Goal: Transaction & Acquisition: Purchase product/service

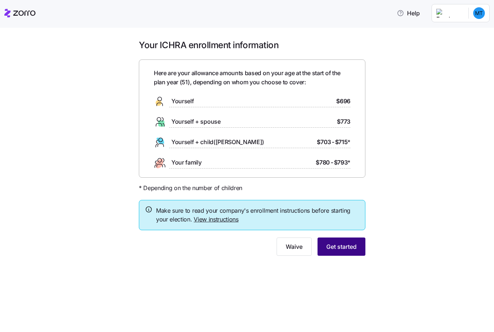
click at [353, 249] on span "Get started" at bounding box center [341, 246] width 30 height 9
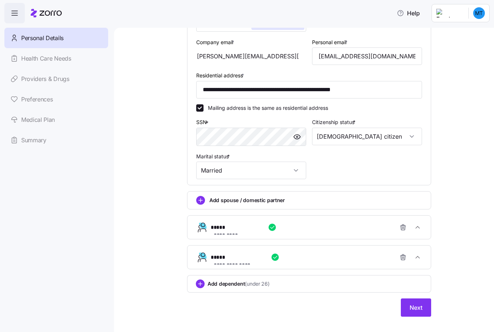
scroll to position [215, 0]
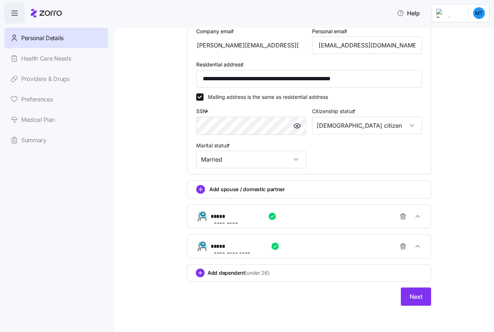
click at [200, 190] on icon "add icon" at bounding box center [200, 190] width 0 height 4
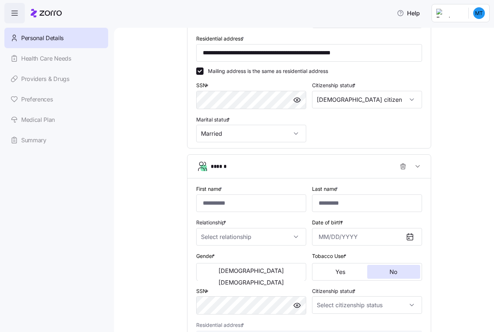
scroll to position [251, 0]
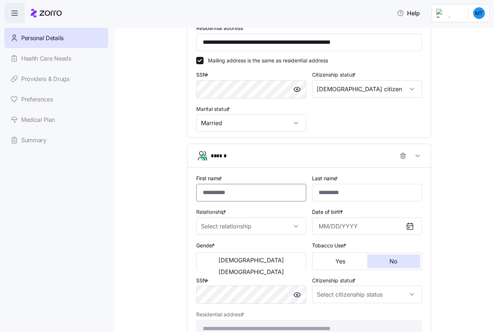
click at [210, 196] on input "First name *" at bounding box center [251, 193] width 110 height 18
type input "***"
type input "[DATE]"
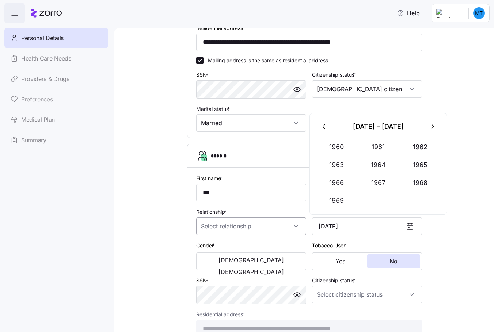
click at [248, 227] on input "Relationship *" at bounding box center [251, 227] width 110 height 18
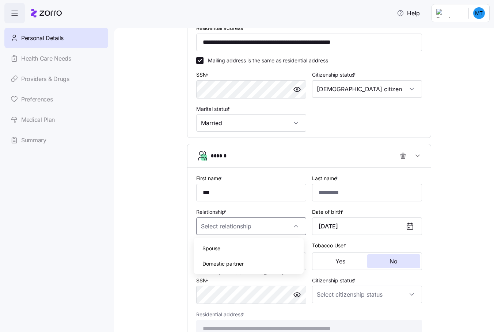
click at [220, 251] on span "Spouse" at bounding box center [211, 249] width 18 height 8
type input "Spouse"
click at [326, 190] on input "Last name *" at bounding box center [367, 193] width 110 height 18
type input "*********"
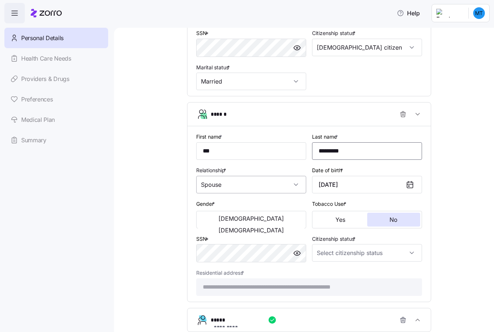
scroll to position [324, 0]
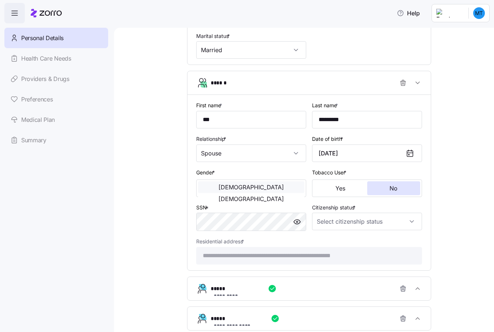
click at [222, 189] on span "[DEMOGRAPHIC_DATA]" at bounding box center [250, 187] width 65 height 6
click at [382, 191] on button "No" at bounding box center [393, 188] width 53 height 14
click at [378, 223] on input "Citizenship status *" at bounding box center [367, 222] width 110 height 18
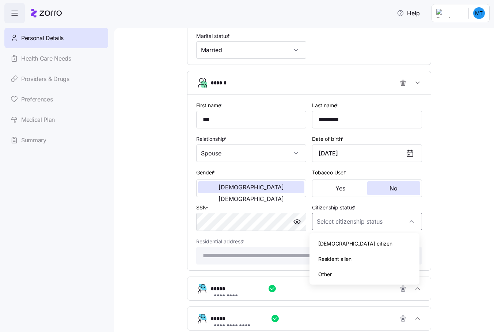
click at [347, 243] on div "[DEMOGRAPHIC_DATA] citizen" at bounding box center [364, 243] width 104 height 15
type input "[DEMOGRAPHIC_DATA] citizen"
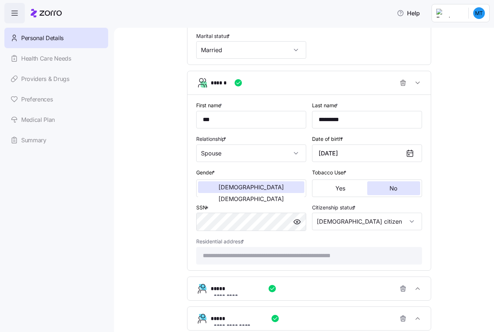
click at [148, 257] on div "**********" at bounding box center [308, 51] width 349 height 672
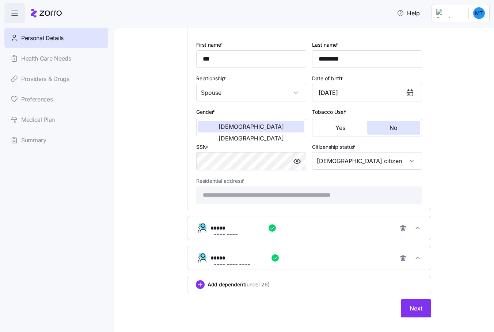
scroll to position [396, 0]
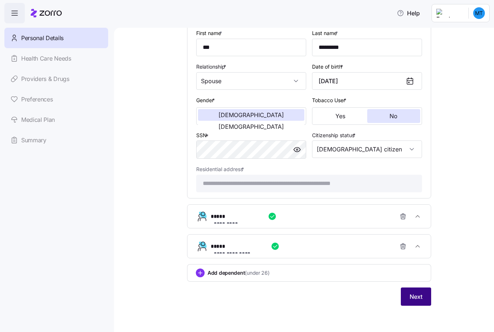
click at [409, 298] on span "Next" at bounding box center [415, 296] width 13 height 9
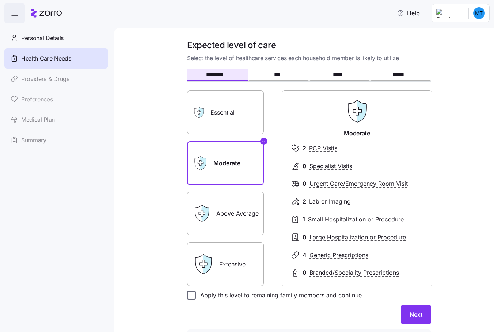
click at [191, 296] on input "Apply this level to remaining family members and continue" at bounding box center [191, 295] width 9 height 9
checkbox input "true"
click at [409, 315] on span "Next" at bounding box center [415, 314] width 13 height 9
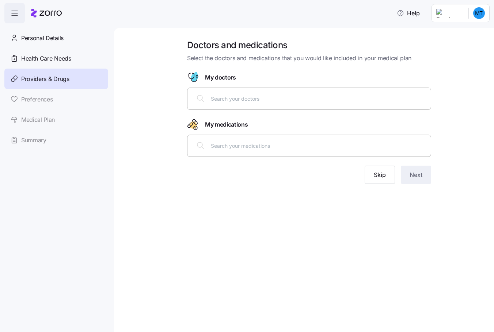
click at [235, 102] on input "text" at bounding box center [318, 99] width 215 height 8
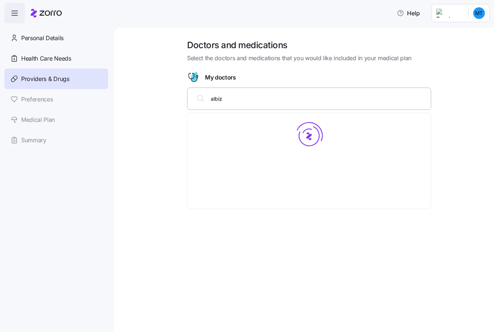
type input "albizu"
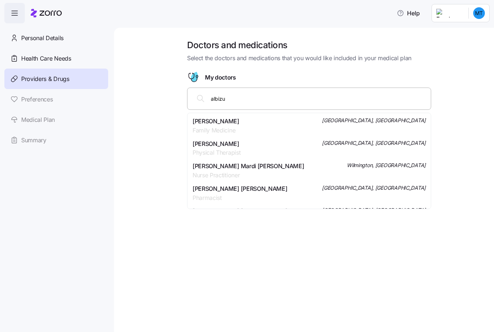
click at [216, 127] on span "Family Medicine" at bounding box center [215, 130] width 47 height 9
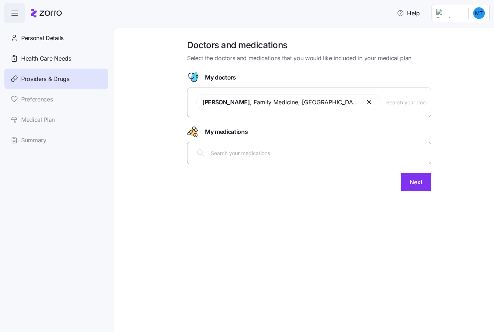
click at [252, 154] on input "text" at bounding box center [318, 153] width 215 height 8
type input "[MEDICAL_DATA]"
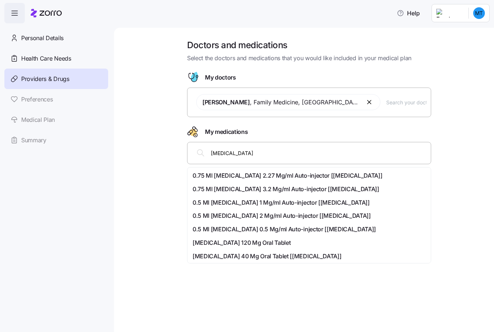
click at [235, 175] on span "0.75 Ml [MEDICAL_DATA] 2.27 Mg/ml Auto-injector [[MEDICAL_DATA]]" at bounding box center [287, 175] width 190 height 9
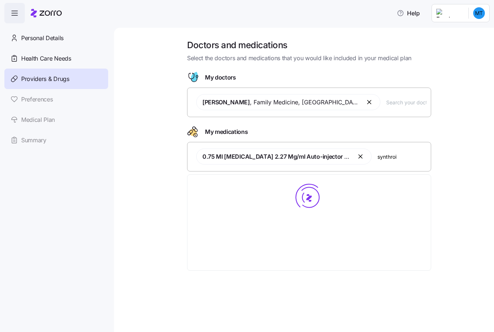
type input "[MEDICAL_DATA]"
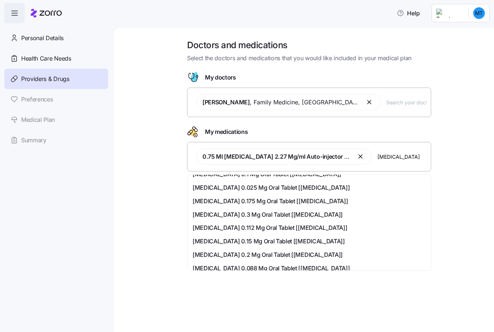
scroll to position [73, 0]
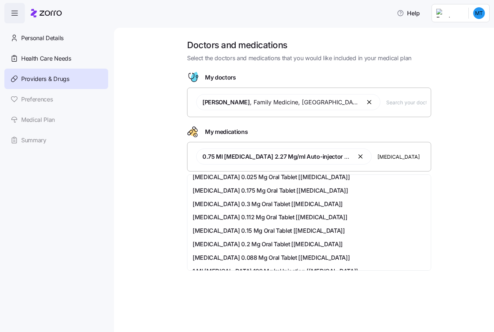
click at [248, 257] on span "[MEDICAL_DATA] 0.088 Mg Oral Tablet [[MEDICAL_DATA]]" at bounding box center [270, 257] width 157 height 9
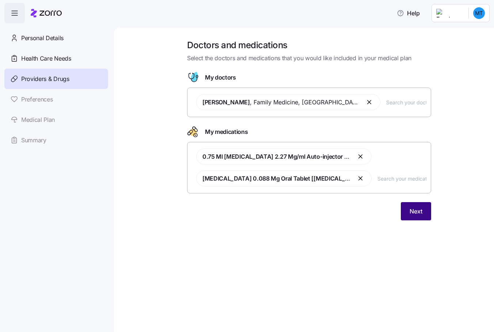
click at [412, 213] on span "Next" at bounding box center [415, 211] width 13 height 9
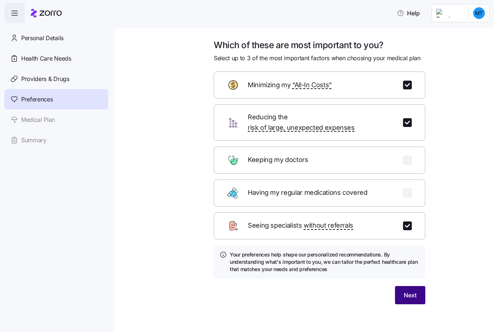
click at [402, 287] on button "Next" at bounding box center [410, 295] width 30 height 18
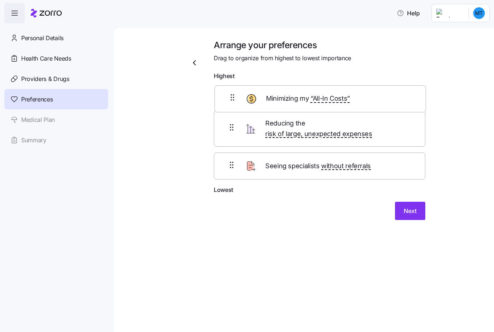
drag, startPoint x: 280, startPoint y: 132, endPoint x: 280, endPoint y: 99, distance: 33.2
click at [280, 99] on div "Reducing the risk of large, unexpected expenses Minimizing my “All-In Costs” Se…" at bounding box center [319, 135] width 211 height 102
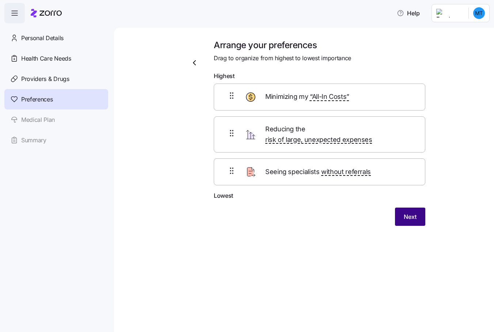
click at [406, 212] on span "Next" at bounding box center [409, 216] width 13 height 9
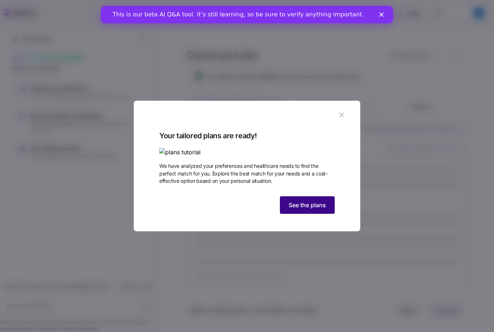
click at [297, 210] on span "See the plans" at bounding box center [306, 205] width 37 height 9
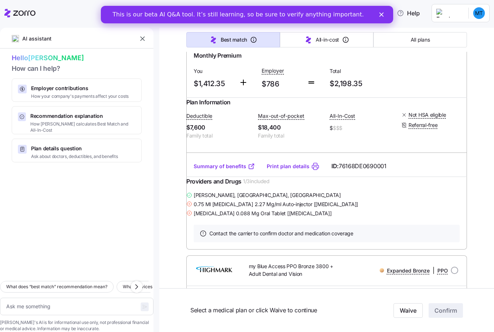
scroll to position [3030, 0]
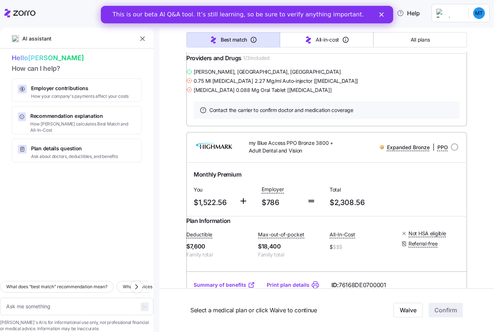
type textarea "x"
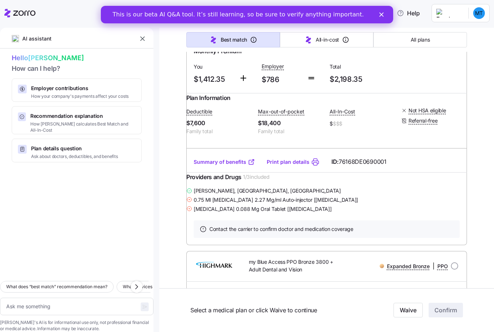
click at [142, 37] on icon "button" at bounding box center [142, 38] width 7 height 7
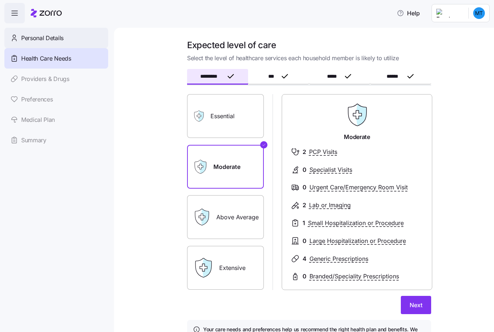
click at [32, 39] on span "Personal Details" at bounding box center [42, 38] width 42 height 9
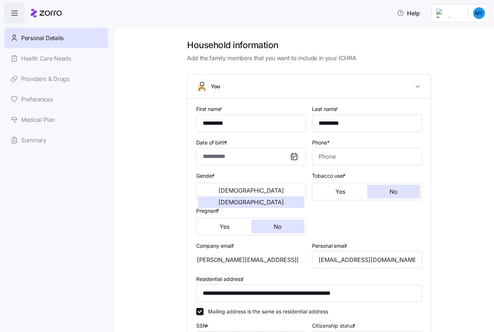
type input "**********"
type input "[PHONE_NUMBER]"
type input "[DEMOGRAPHIC_DATA] citizen"
type input "Married"
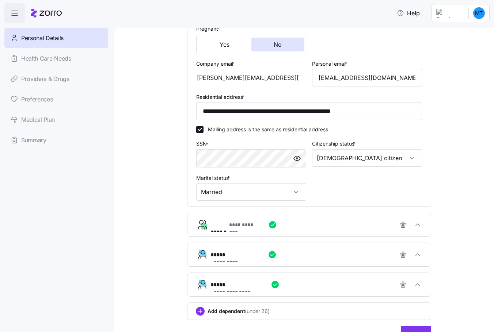
scroll to position [183, 0]
click at [402, 223] on icon "button" at bounding box center [402, 223] width 5 height 0
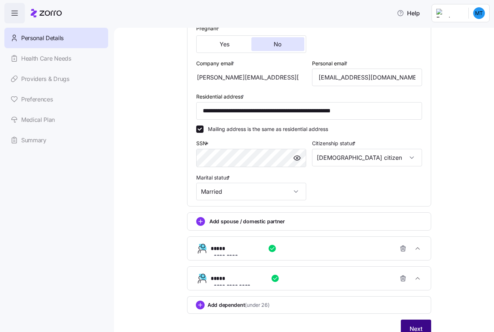
click at [411, 326] on span "Next" at bounding box center [415, 329] width 13 height 9
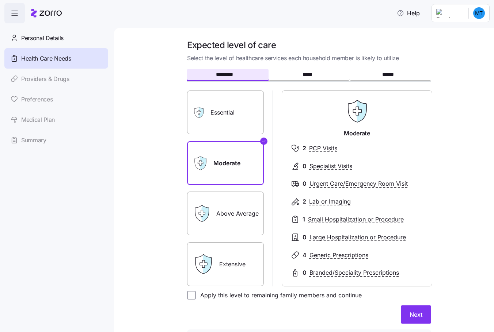
scroll to position [37, 0]
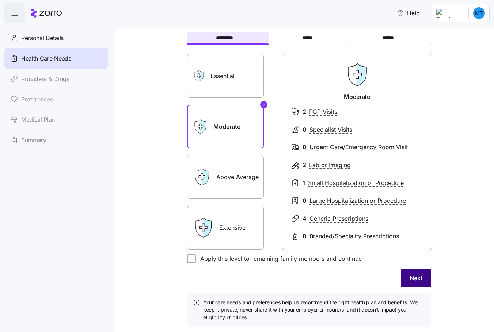
click at [409, 279] on span "Next" at bounding box center [415, 278] width 13 height 9
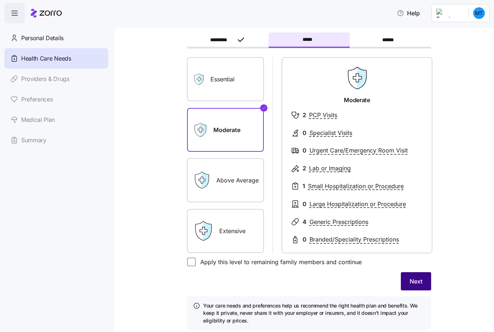
click at [405, 281] on button "Next" at bounding box center [415, 281] width 30 height 18
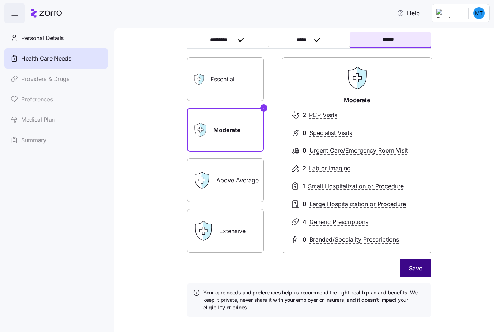
click at [411, 270] on span "Save" at bounding box center [416, 268] width 14 height 9
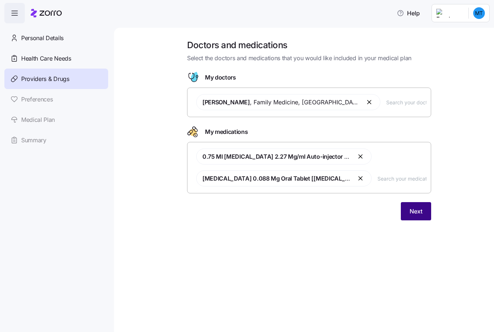
click at [414, 210] on span "Next" at bounding box center [415, 211] width 13 height 9
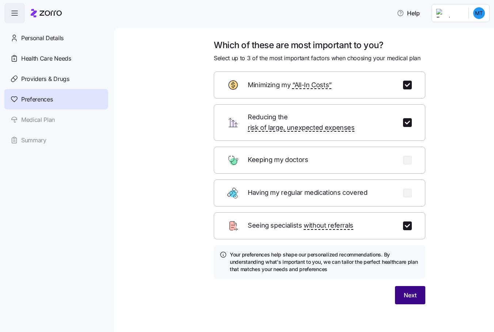
click at [407, 291] on span "Next" at bounding box center [409, 295] width 13 height 9
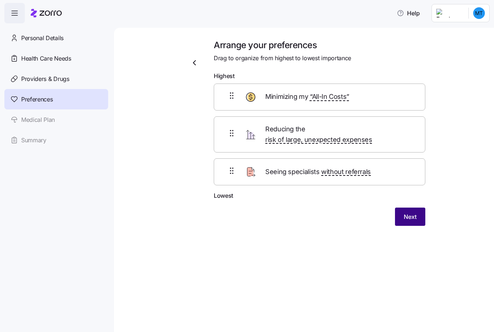
click at [402, 209] on button "Next" at bounding box center [410, 217] width 30 height 18
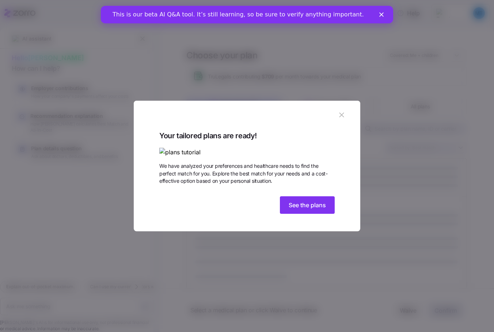
click at [341, 111] on icon "button" at bounding box center [341, 115] width 8 height 8
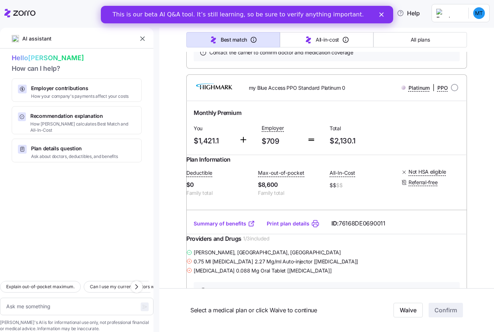
scroll to position [840, 0]
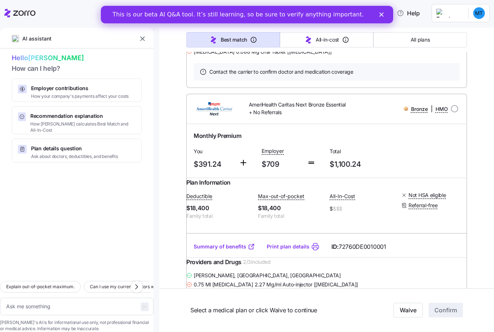
type textarea "x"
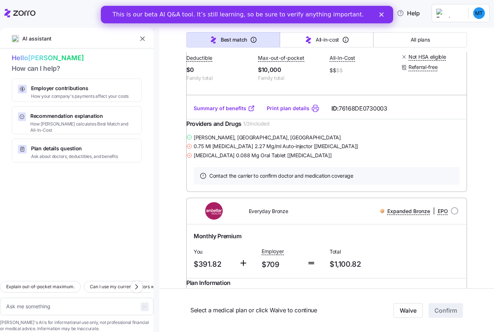
scroll to position [1387, 0]
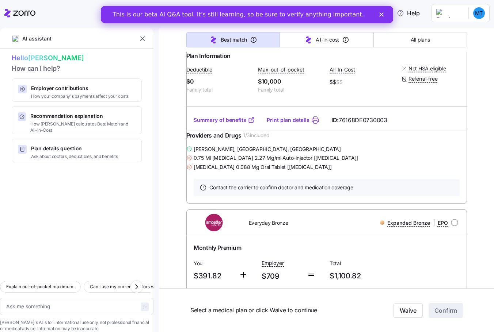
click at [144, 38] on icon "button" at bounding box center [142, 38] width 7 height 7
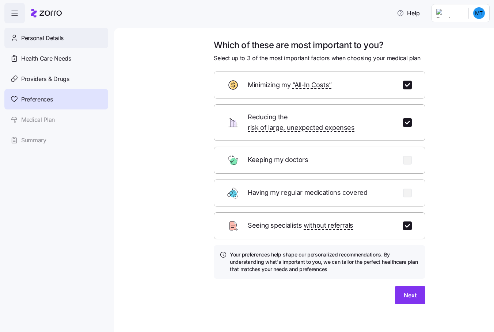
click at [33, 39] on span "Personal Details" at bounding box center [42, 38] width 42 height 9
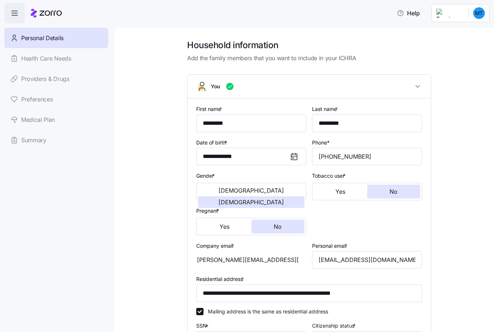
click at [35, 57] on div "Personal Details Health Care Needs Providers & Drugs Preferences Medical Plan S…" at bounding box center [56, 89] width 104 height 123
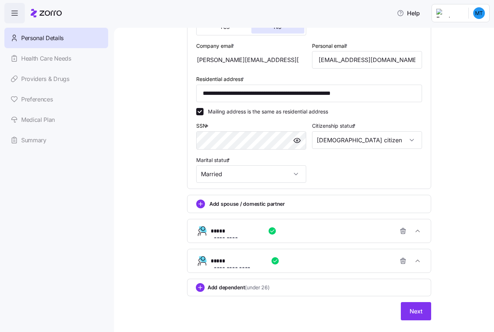
scroll to position [215, 0]
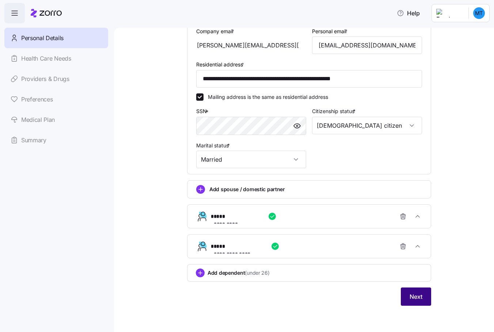
click at [418, 300] on span "Next" at bounding box center [415, 296] width 13 height 9
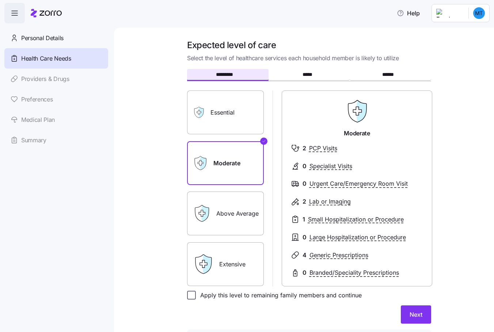
click at [187, 296] on input "Apply this level to remaining family members and continue" at bounding box center [191, 295] width 9 height 9
checkbox input "true"
click at [421, 316] on button "Next" at bounding box center [415, 315] width 30 height 18
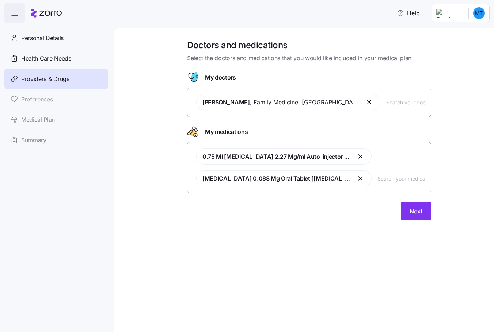
click at [390, 183] on div "0.75 Ml [MEDICAL_DATA] 2.27 Mg/ml Auto-injector [[MEDICAL_DATA]] [MEDICAL_DATA]…" at bounding box center [309, 167] width 234 height 47
click at [386, 102] on input "text" at bounding box center [406, 102] width 40 height 8
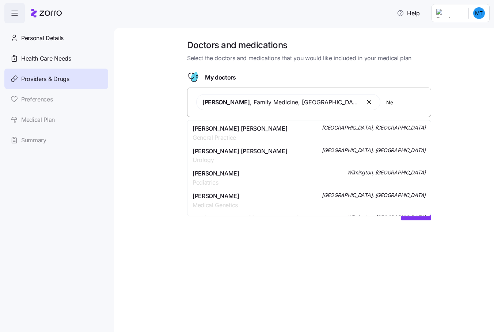
type input "N"
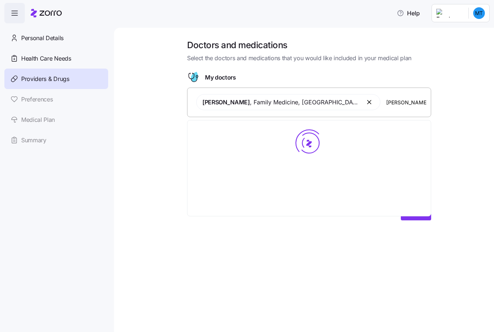
type input "[PERSON_NAME]"
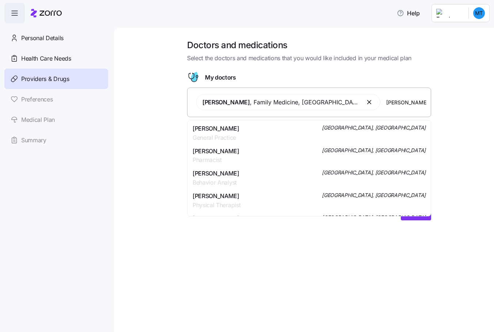
click at [222, 126] on span "[PERSON_NAME]" at bounding box center [215, 128] width 47 height 9
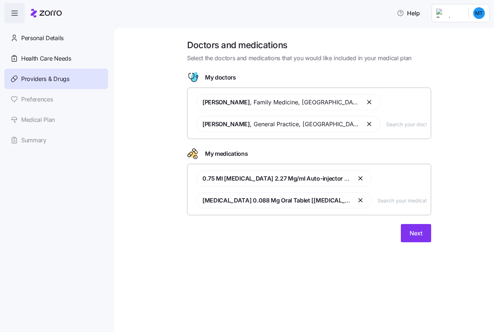
click at [386, 125] on input "text" at bounding box center [406, 124] width 40 height 8
click at [243, 246] on div "Doctors and medications Select the doctors and medications that you would like …" at bounding box center [309, 145] width 256 height 212
click at [413, 228] on button "Next" at bounding box center [415, 233] width 30 height 18
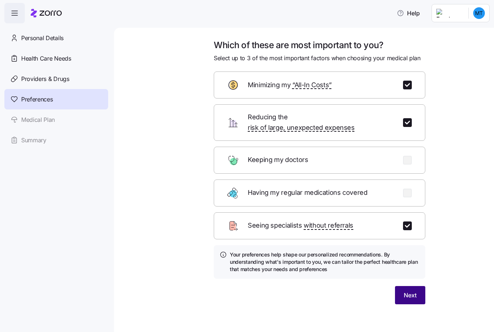
click at [406, 292] on button "Next" at bounding box center [410, 295] width 30 height 18
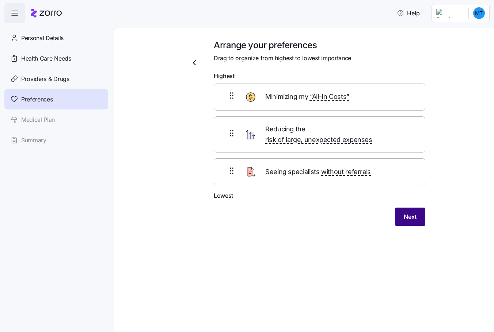
click at [412, 212] on span "Next" at bounding box center [409, 216] width 13 height 9
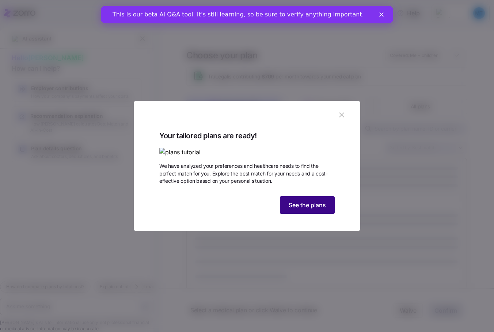
click at [297, 210] on span "See the plans" at bounding box center [306, 205] width 37 height 9
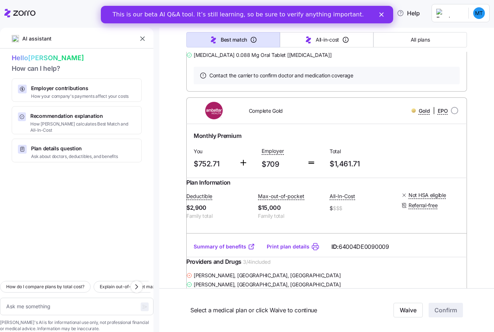
scroll to position [2811, 0]
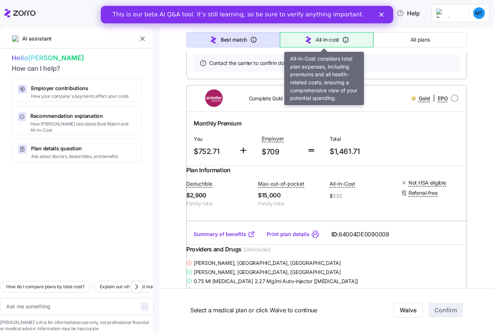
click at [315, 40] on span "All-in-cost" at bounding box center [326, 39] width 23 height 7
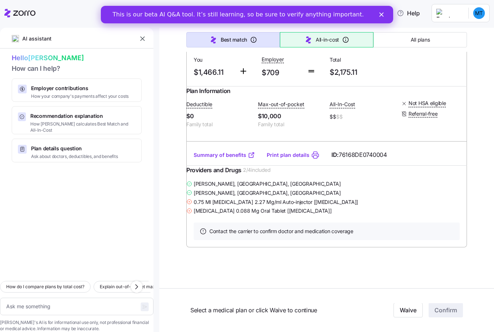
scroll to position [377, 0]
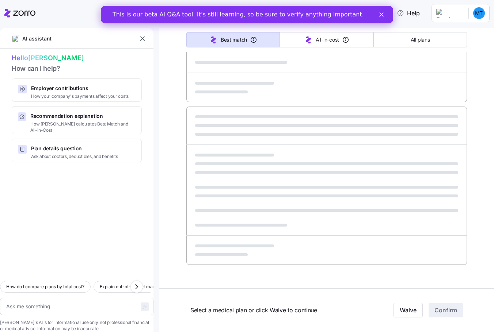
type textarea "x"
type input "Sorted by: All-in-cost"
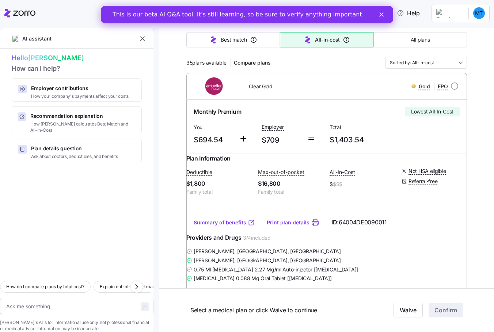
scroll to position [73, 0]
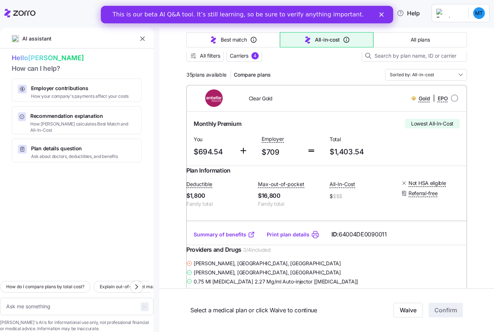
click at [220, 238] on link "Summary of benefits" at bounding box center [223, 234] width 61 height 7
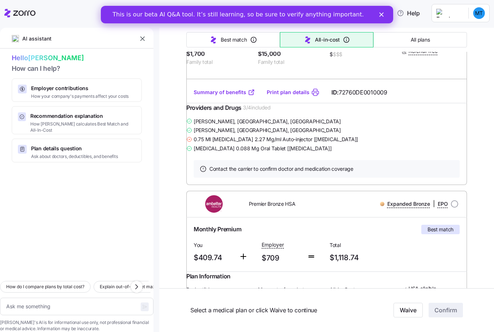
scroll to position [1497, 0]
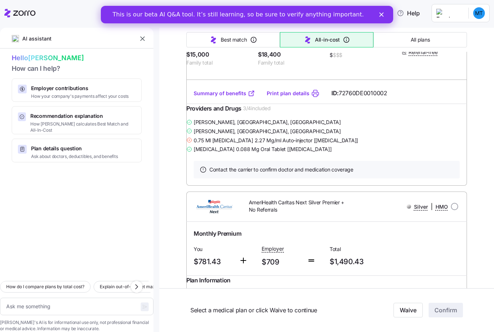
scroll to position [1971, 0]
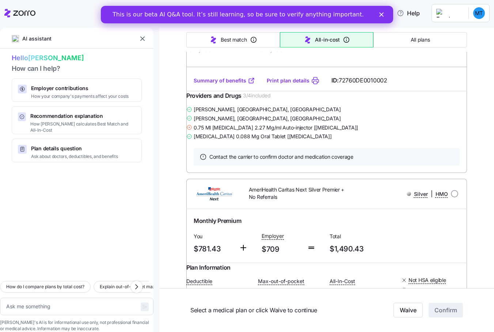
drag, startPoint x: 190, startPoint y: 203, endPoint x: 215, endPoint y: 204, distance: 24.5
click at [215, 70] on div "Plan Information Deductible $15,000 Family total Max-out-of-pocket $18,400 Fami…" at bounding box center [326, 41] width 280 height 58
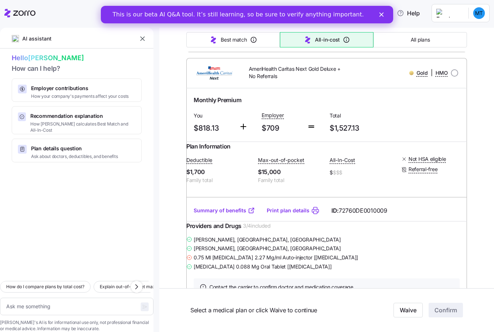
scroll to position [1241, 0]
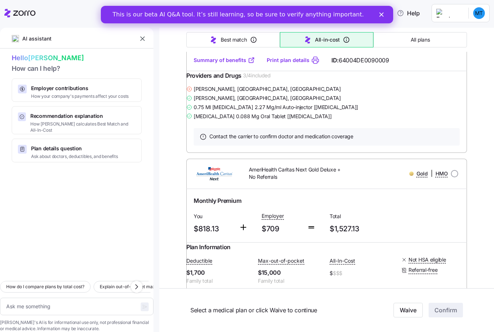
click at [382, 14] on polygon "Close" at bounding box center [381, 14] width 4 height 4
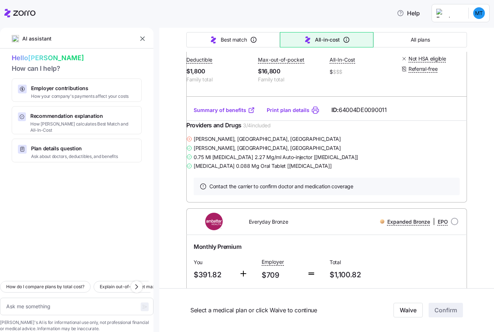
scroll to position [0, 0]
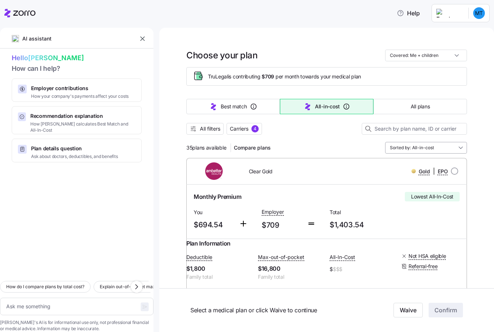
click at [404, 149] on input "Sorted by: All-in-cost" at bounding box center [426, 148] width 82 height 12
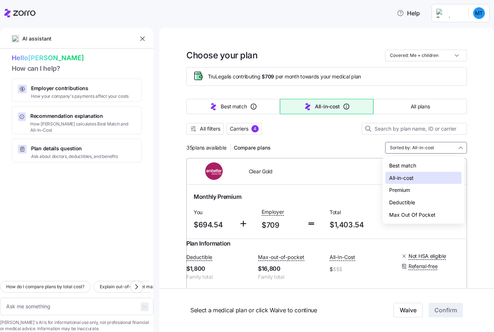
click at [403, 200] on div "Deductible" at bounding box center [423, 202] width 76 height 12
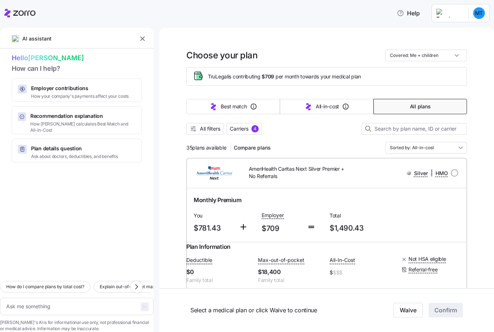
type textarea "x"
type input "Sorted by: Deductible"
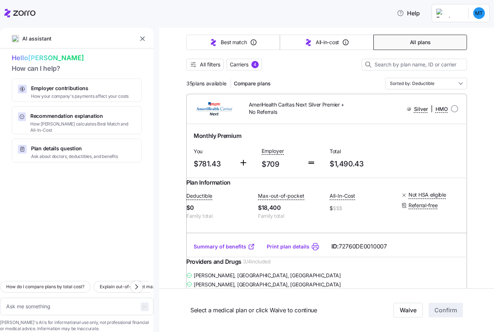
scroll to position [73, 0]
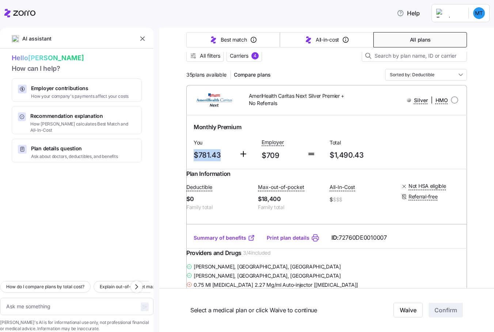
drag, startPoint x: 189, startPoint y: 154, endPoint x: 221, endPoint y: 155, distance: 31.4
click at [221, 155] on div "You $781.43" at bounding box center [213, 150] width 45 height 30
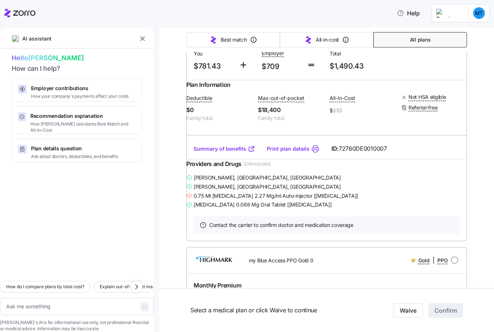
scroll to position [0, 0]
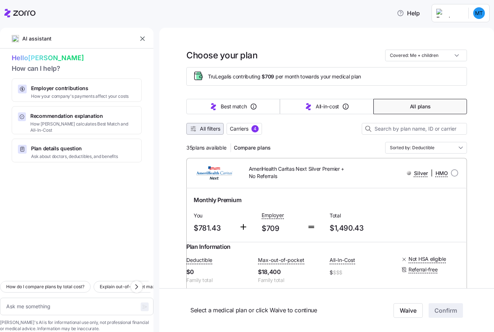
click at [210, 129] on span "All filters" at bounding box center [210, 128] width 20 height 7
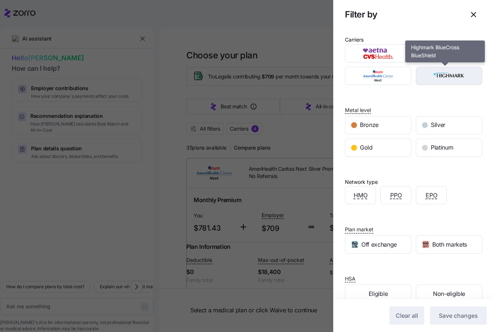
click at [434, 78] on img "button" at bounding box center [449, 76] width 54 height 15
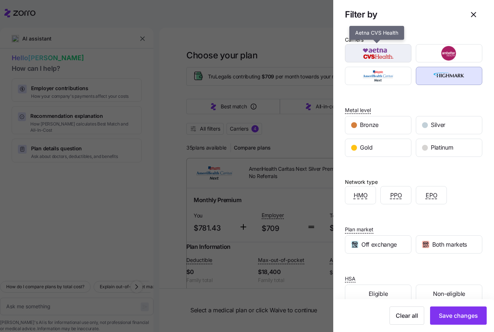
click at [388, 55] on img "button" at bounding box center [378, 53] width 54 height 15
click at [379, 56] on img "button" at bounding box center [378, 53] width 54 height 15
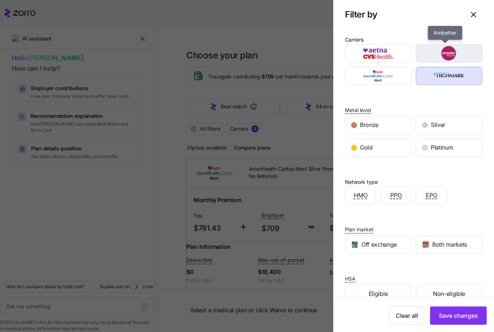
click at [433, 56] on img "button" at bounding box center [449, 53] width 54 height 15
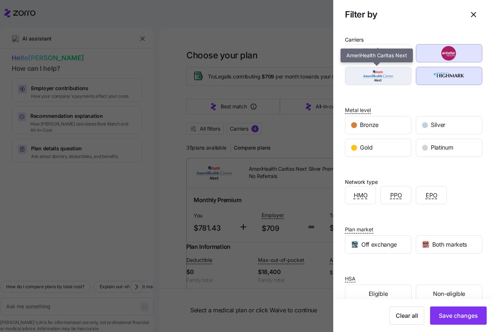
click at [376, 80] on img "button" at bounding box center [378, 76] width 54 height 15
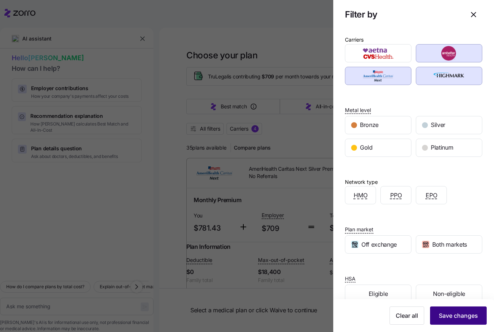
click at [438, 317] on span "Save changes" at bounding box center [457, 315] width 39 height 9
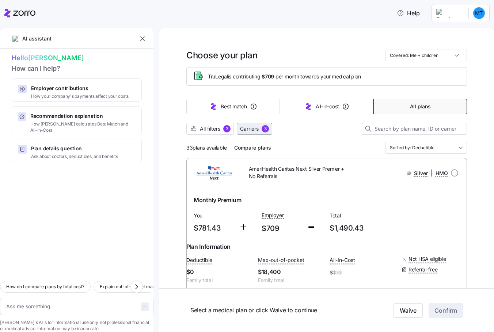
click at [248, 130] on span "Carriers" at bounding box center [249, 128] width 19 height 7
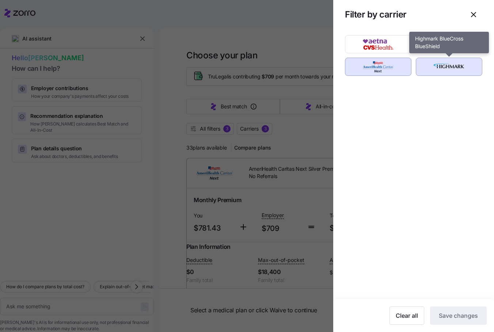
click at [434, 66] on img "button" at bounding box center [449, 67] width 54 height 15
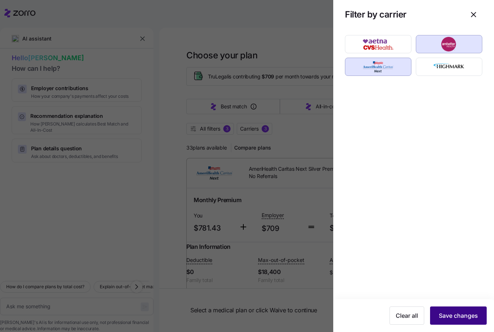
click at [444, 314] on span "Save changes" at bounding box center [457, 315] width 39 height 9
type textarea "x"
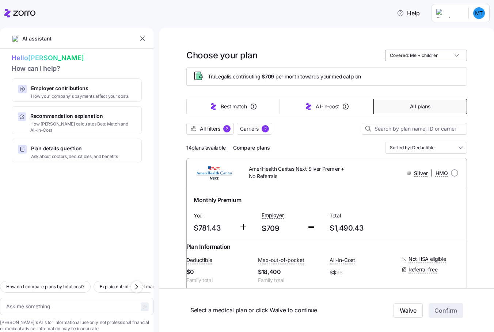
click at [432, 51] on input "Covered: Me + children" at bounding box center [426, 56] width 82 height 12
click at [432, 52] on input "Covered: Me + children" at bounding box center [426, 56] width 82 height 12
click at [141, 38] on icon "button" at bounding box center [142, 38] width 7 height 7
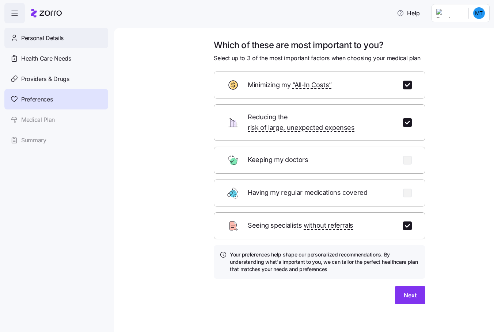
click at [34, 35] on span "Personal Details" at bounding box center [42, 38] width 42 height 9
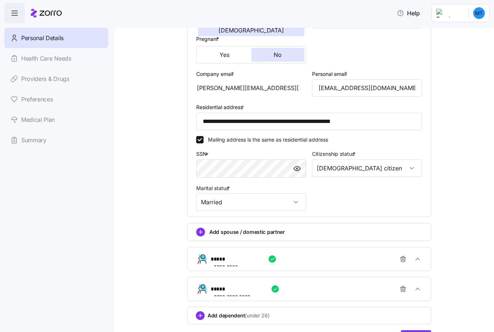
scroll to position [183, 0]
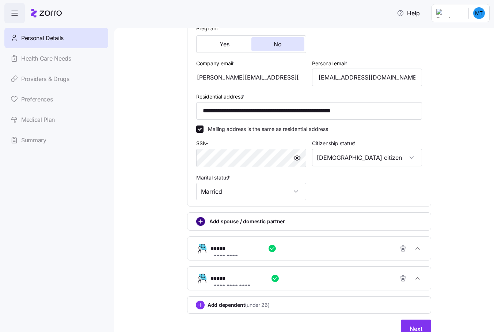
click at [196, 222] on circle "add icon" at bounding box center [200, 222] width 8 height 8
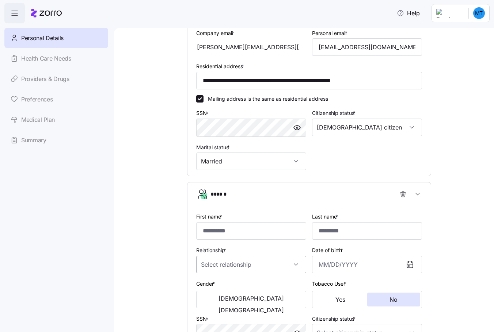
scroll to position [256, 0]
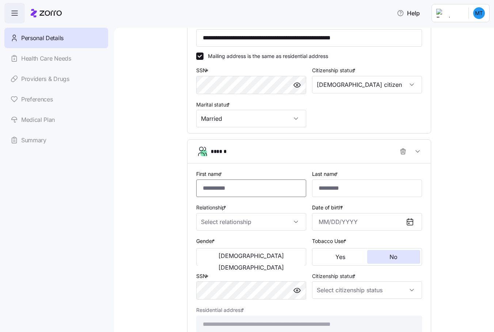
click at [216, 191] on input "First name *" at bounding box center [251, 189] width 110 height 18
type input "***"
click at [333, 189] on input "Last name *" at bounding box center [367, 189] width 110 height 18
type input "*********"
type input "[DATE]"
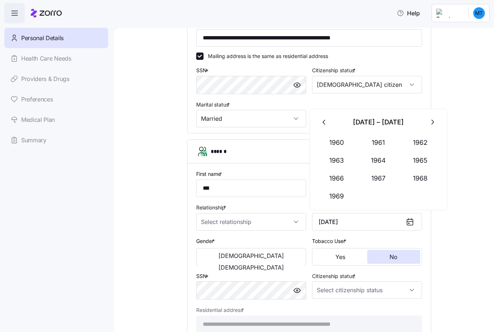
click at [300, 238] on div "Gender * [DEMOGRAPHIC_DATA] [DEMOGRAPHIC_DATA]" at bounding box center [251, 251] width 110 height 29
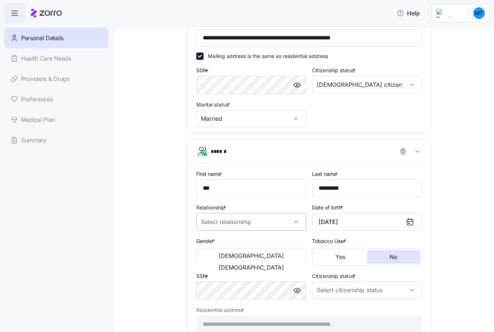
click at [231, 224] on input "Relationship *" at bounding box center [251, 222] width 110 height 18
click at [218, 246] on span "Spouse" at bounding box center [211, 244] width 18 height 8
type input "Spouse"
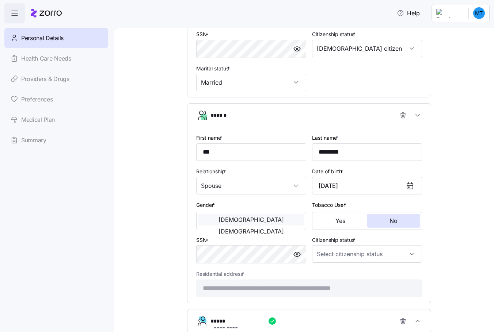
scroll to position [292, 0]
click at [227, 222] on span "[DEMOGRAPHIC_DATA]" at bounding box center [250, 219] width 65 height 6
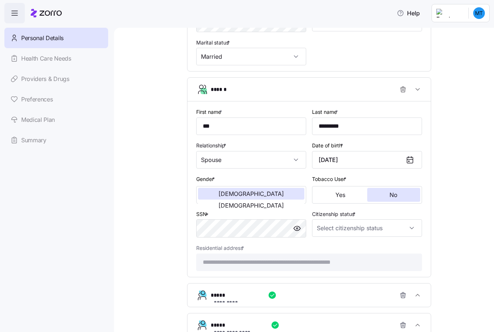
scroll to position [329, 0]
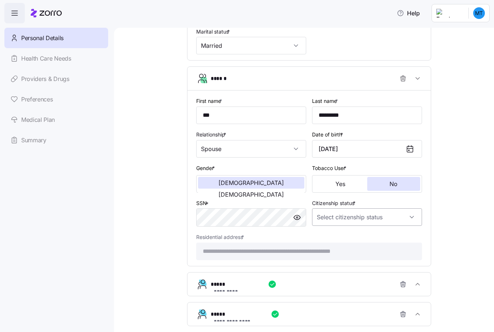
click at [339, 222] on input "Citizenship status *" at bounding box center [367, 217] width 110 height 18
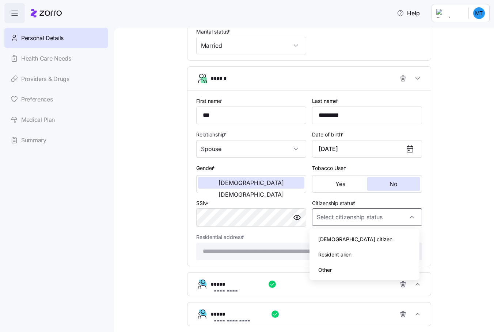
drag, startPoint x: 339, startPoint y: 233, endPoint x: 338, endPoint y: 237, distance: 3.7
click at [339, 233] on div "[DEMOGRAPHIC_DATA] citizen" at bounding box center [364, 239] width 104 height 15
type input "[DEMOGRAPHIC_DATA] citizen"
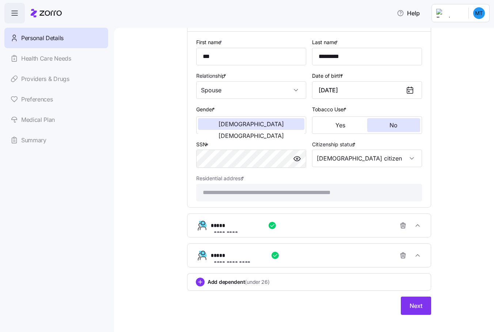
scroll to position [396, 0]
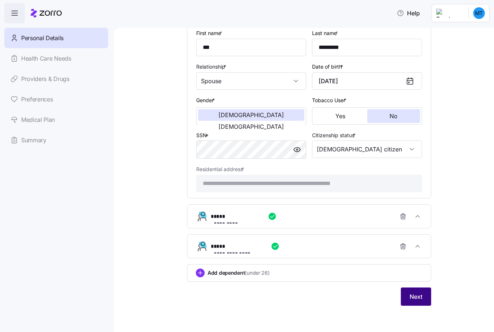
click at [417, 296] on span "Next" at bounding box center [415, 296] width 13 height 9
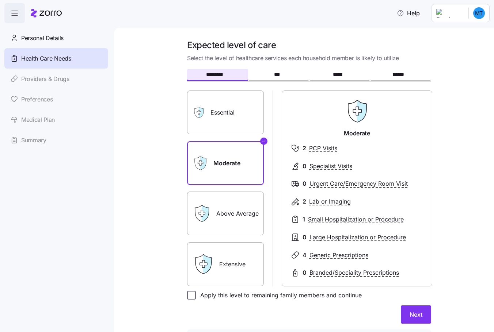
click at [190, 296] on input "Apply this level to remaining family members and continue" at bounding box center [191, 295] width 9 height 9
checkbox input "true"
click at [410, 314] on span "Next" at bounding box center [415, 314] width 13 height 9
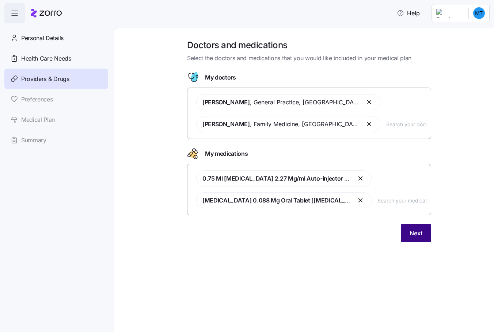
click at [407, 234] on button "Next" at bounding box center [415, 233] width 30 height 18
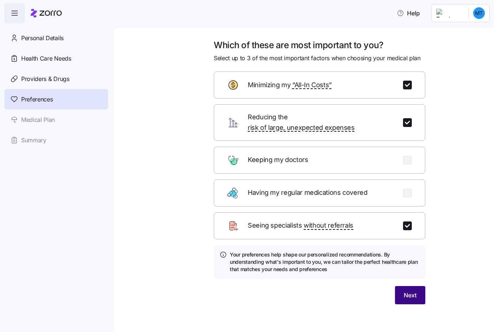
click at [405, 291] on span "Next" at bounding box center [409, 295] width 13 height 9
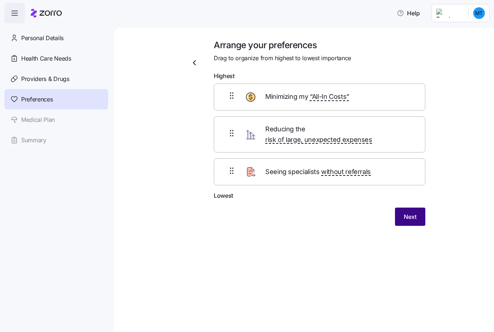
click at [406, 212] on span "Next" at bounding box center [409, 216] width 13 height 9
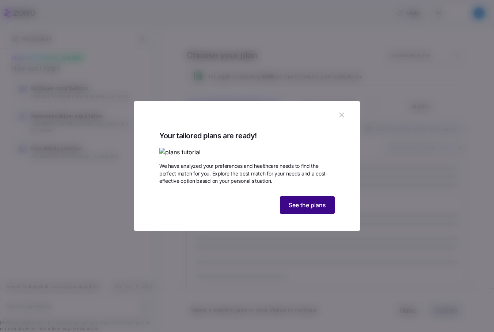
click at [314, 214] on button "See the plans" at bounding box center [307, 205] width 55 height 18
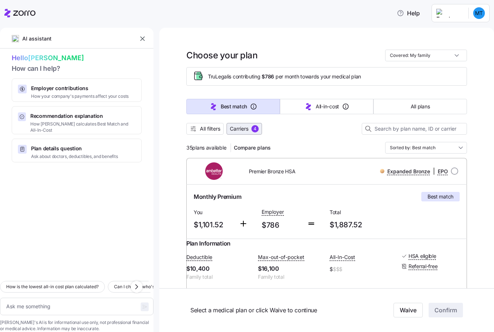
click at [239, 130] on span "Carriers" at bounding box center [239, 128] width 19 height 7
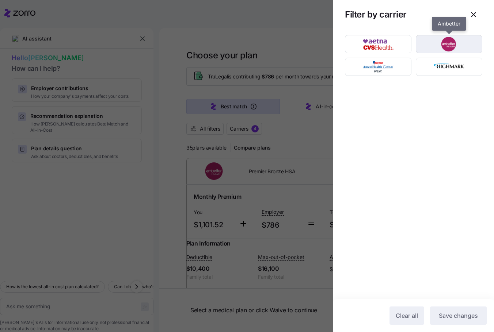
click at [443, 46] on img "button" at bounding box center [449, 44] width 54 height 15
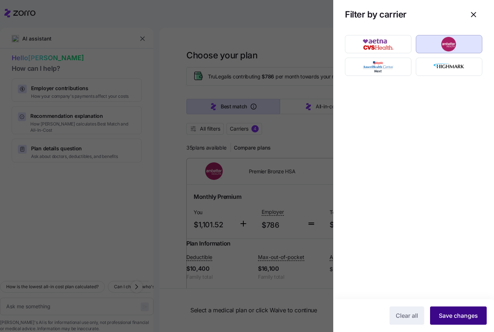
click at [450, 319] on span "Save changes" at bounding box center [457, 315] width 39 height 9
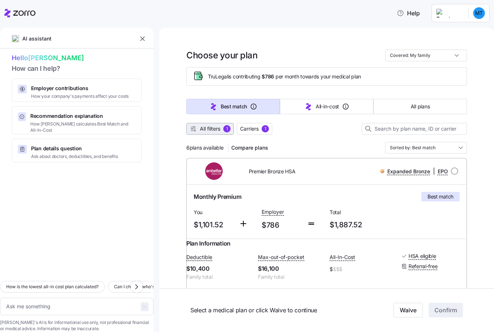
click at [204, 128] on span "All filters" at bounding box center [210, 128] width 20 height 7
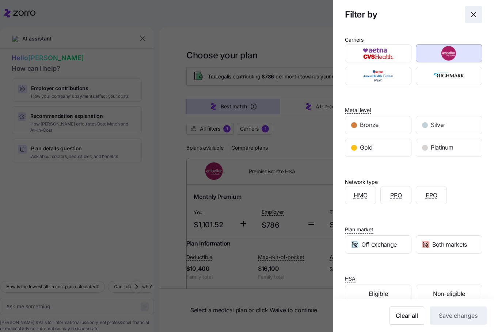
click at [469, 14] on icon "button" at bounding box center [473, 14] width 9 height 9
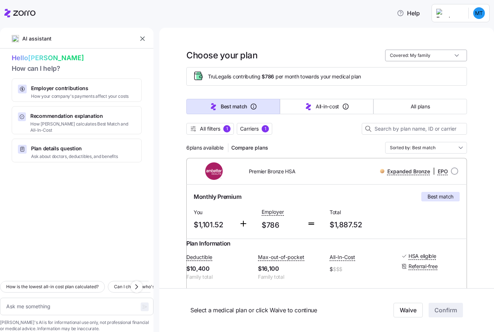
click at [407, 51] on input "Covered: My family" at bounding box center [426, 56] width 82 height 12
click at [403, 110] on div "My family" at bounding box center [423, 110] width 76 height 12
click at [432, 149] on input "Sorted by: Best match" at bounding box center [426, 148] width 82 height 12
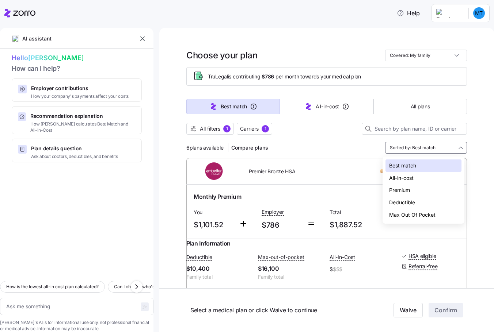
click at [398, 202] on div "Deductible" at bounding box center [423, 202] width 76 height 12
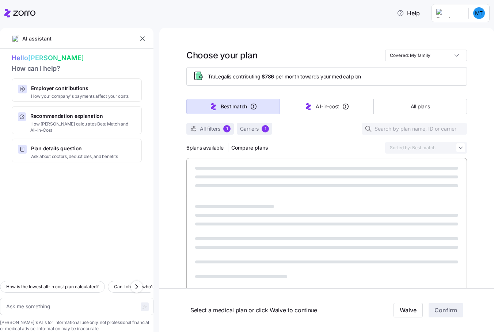
type textarea "x"
type input "Sorted by: Deductible"
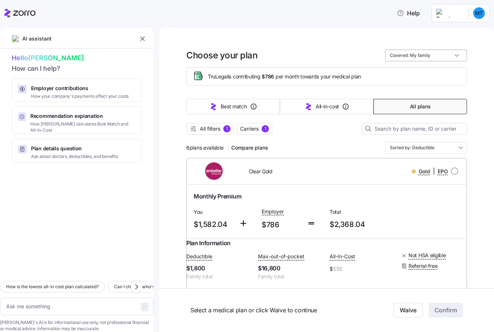
click at [399, 55] on input "Covered: My family" at bounding box center [426, 56] width 82 height 12
click at [406, 98] on div "Me + children" at bounding box center [423, 98] width 76 height 12
type textarea "x"
type input "Covered: Me + children"
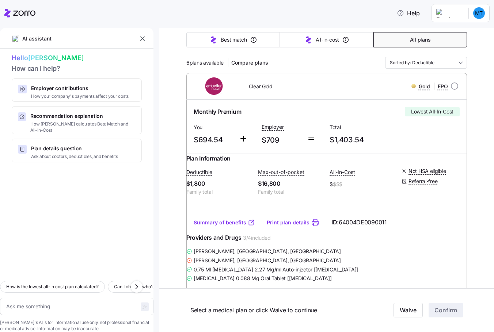
scroll to position [73, 0]
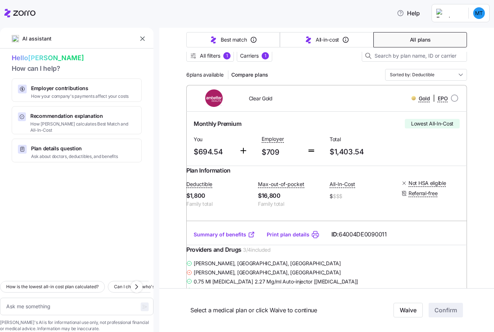
click at [226, 238] on link "Summary of benefits" at bounding box center [223, 234] width 61 height 7
drag, startPoint x: 246, startPoint y: 99, endPoint x: 279, endPoint y: 100, distance: 32.5
click at [279, 100] on div "Clear Gold" at bounding box center [293, 98] width 112 height 15
click at [254, 55] on span "Carriers" at bounding box center [249, 55] width 19 height 7
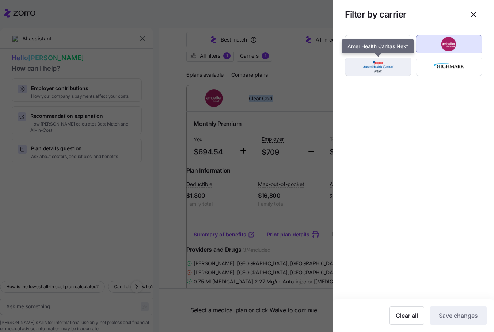
click at [388, 68] on img "button" at bounding box center [378, 67] width 54 height 15
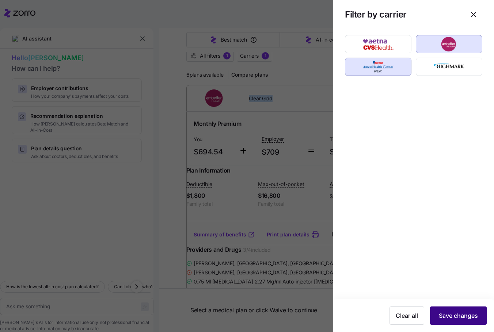
click at [450, 320] on button "Save changes" at bounding box center [458, 316] width 57 height 18
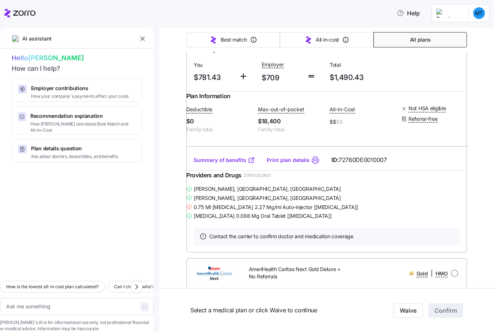
scroll to position [0, 0]
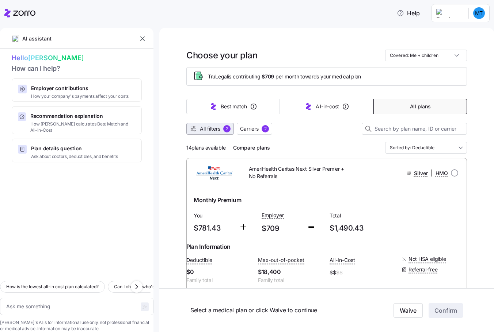
click at [204, 130] on span "All filters" at bounding box center [210, 128] width 20 height 7
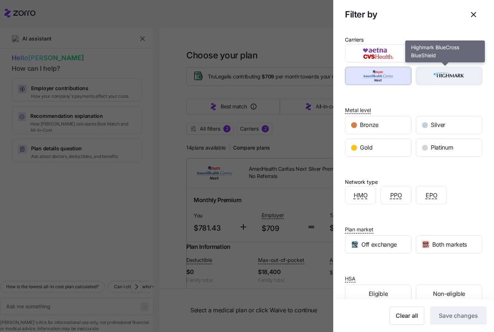
click at [450, 74] on img "button" at bounding box center [449, 76] width 54 height 15
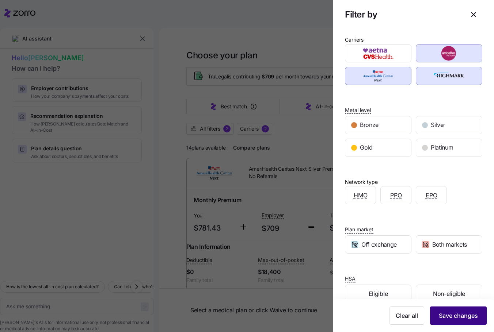
click at [445, 313] on span "Save changes" at bounding box center [457, 315] width 39 height 9
type textarea "x"
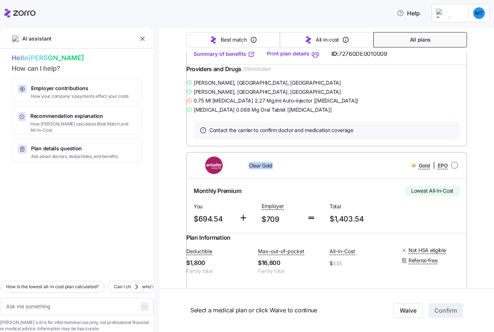
scroll to position [2263, 0]
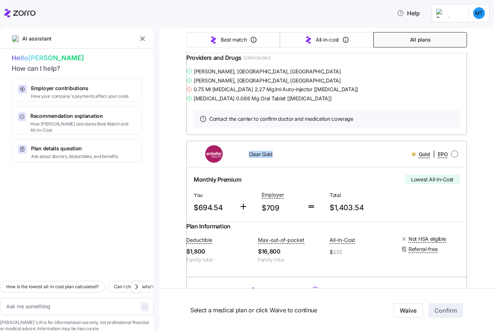
radio input "true"
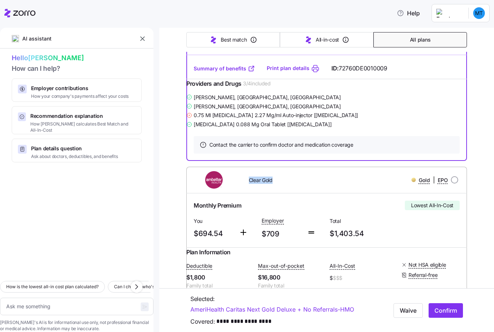
scroll to position [2227, 0]
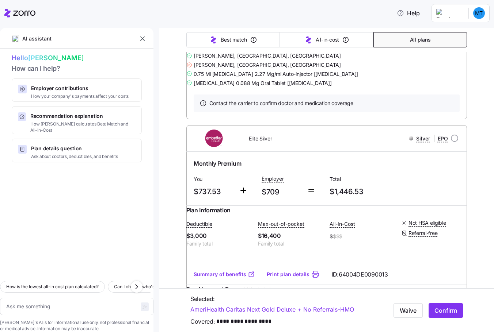
scroll to position [2811, 0]
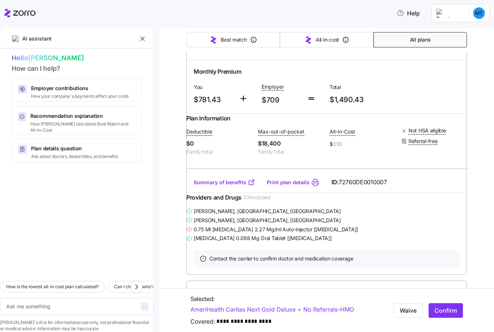
scroll to position [0, 0]
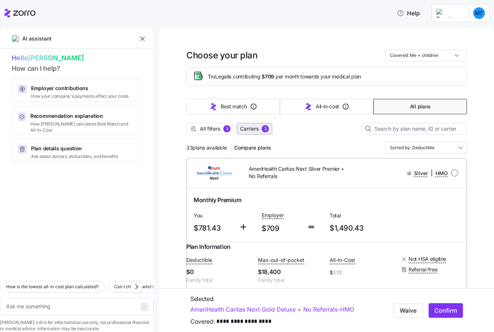
click at [248, 129] on span "Carriers" at bounding box center [249, 128] width 19 height 7
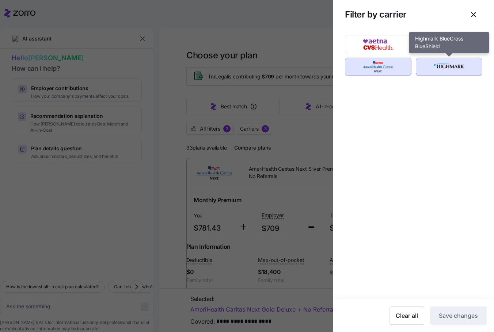
click at [432, 67] on img "button" at bounding box center [449, 67] width 54 height 15
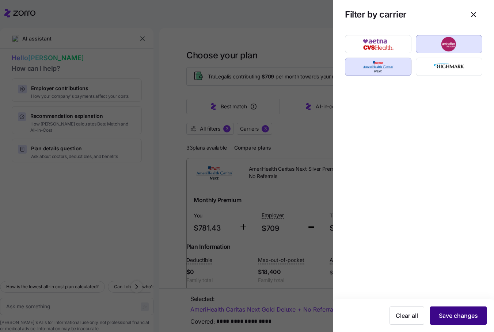
click at [457, 319] on span "Save changes" at bounding box center [457, 315] width 39 height 9
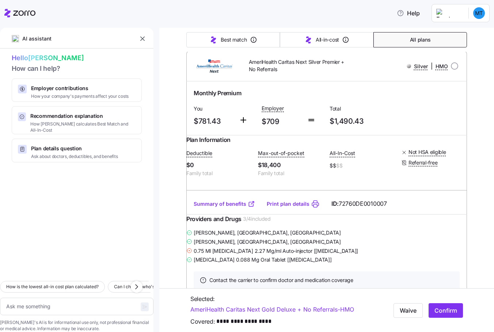
scroll to position [110, 0]
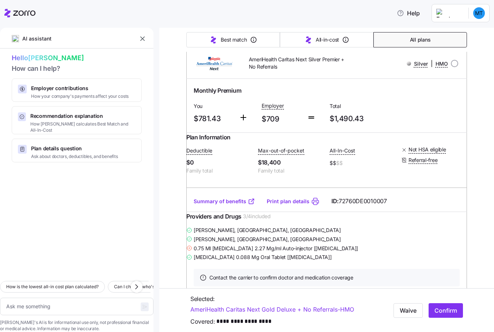
click at [218, 205] on link "Summary of benefits" at bounding box center [223, 201] width 61 height 7
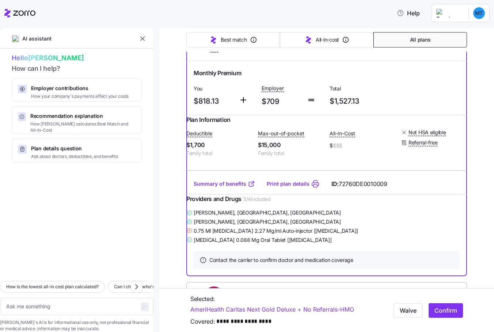
scroll to position [365, 0]
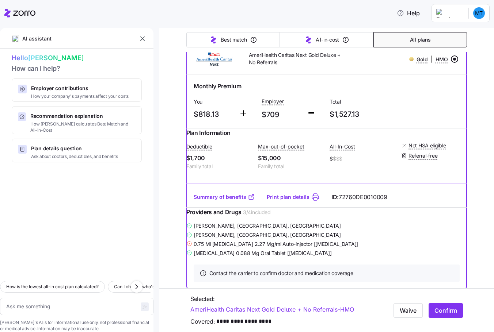
click at [215, 201] on link "Summary of benefits" at bounding box center [223, 196] width 61 height 7
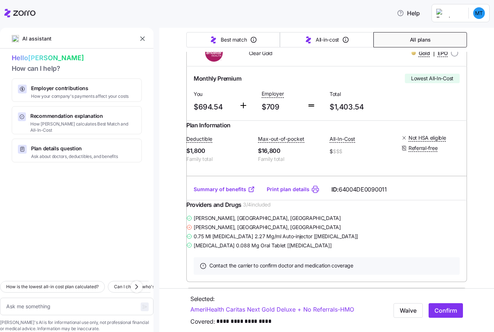
scroll to position [657, 0]
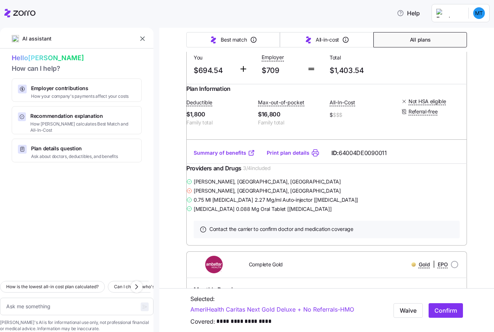
click at [204, 157] on link "Summary of benefits" at bounding box center [223, 152] width 61 height 7
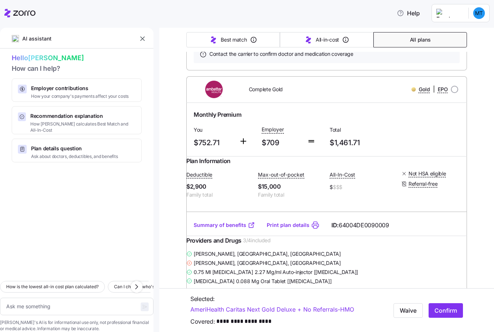
scroll to position [876, 0]
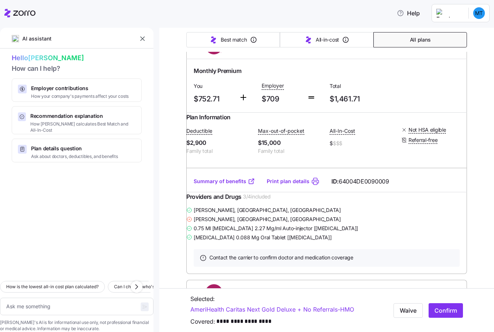
click at [219, 185] on link "Summary of benefits" at bounding box center [223, 181] width 61 height 7
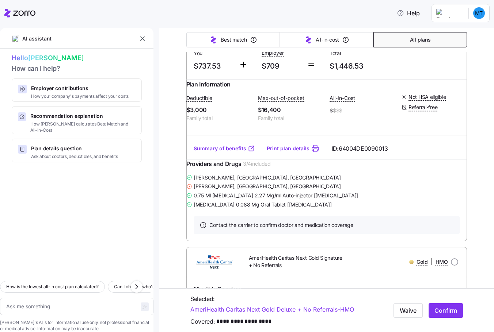
scroll to position [1168, 0]
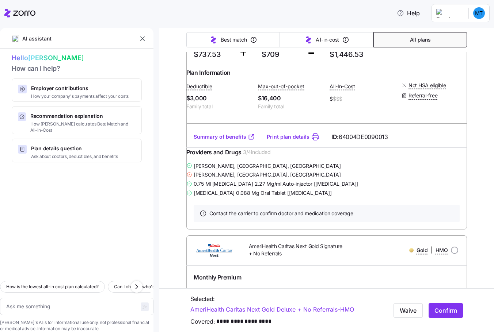
click at [218, 141] on link "Summary of benefits" at bounding box center [223, 136] width 61 height 7
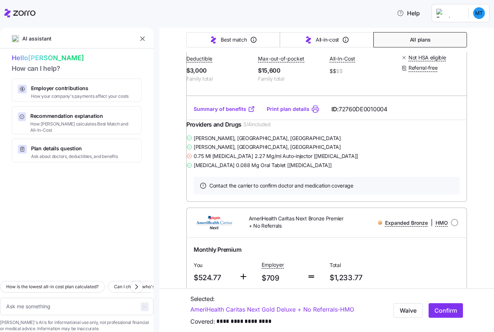
scroll to position [1460, 0]
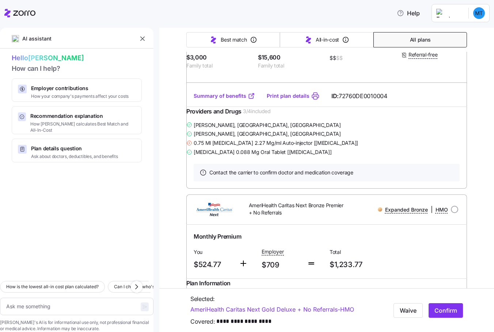
click at [214, 100] on link "Summary of benefits" at bounding box center [223, 95] width 61 height 7
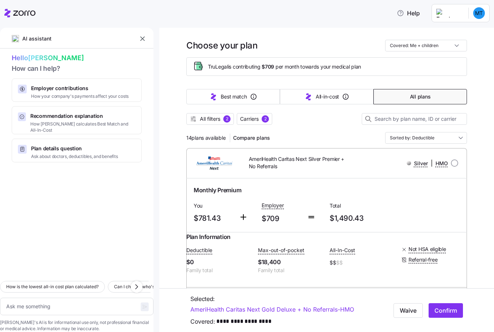
scroll to position [0, 0]
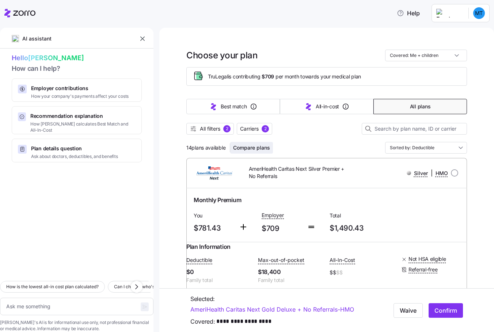
click at [251, 148] on span "Compare plans" at bounding box center [251, 147] width 37 height 7
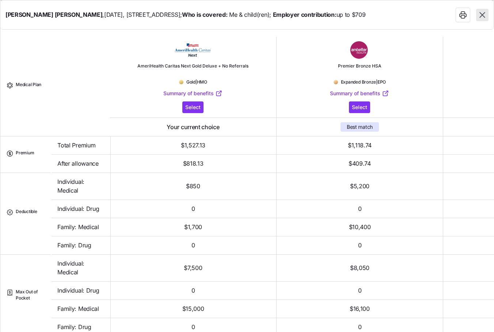
click at [480, 15] on icon "button" at bounding box center [481, 14] width 9 height 9
type textarea "x"
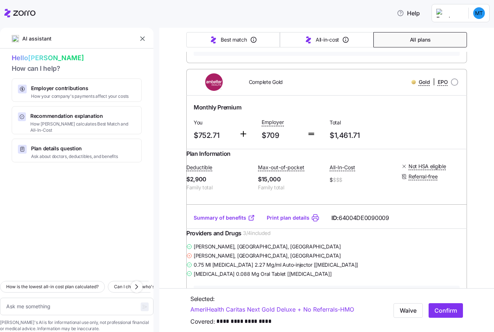
scroll to position [876, 0]
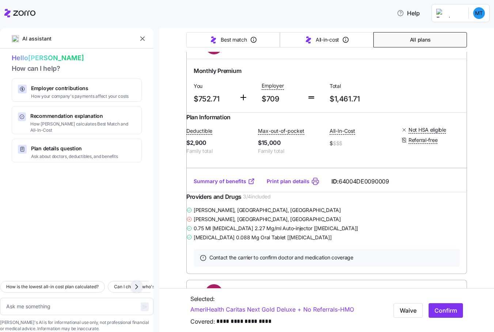
click at [137, 285] on icon "button" at bounding box center [136, 287] width 2 height 4
click at [136, 283] on icon "button" at bounding box center [136, 287] width 9 height 9
click at [450, 49] on input "radio" at bounding box center [453, 45] width 7 height 7
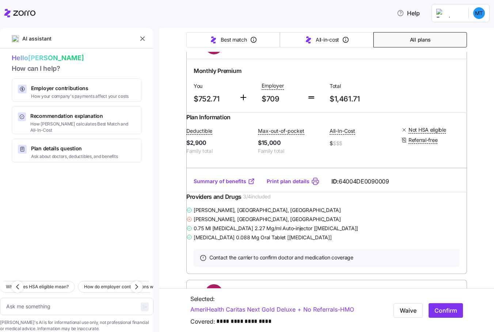
radio input "true"
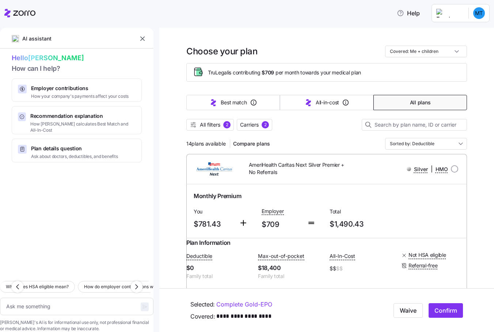
scroll to position [0, 0]
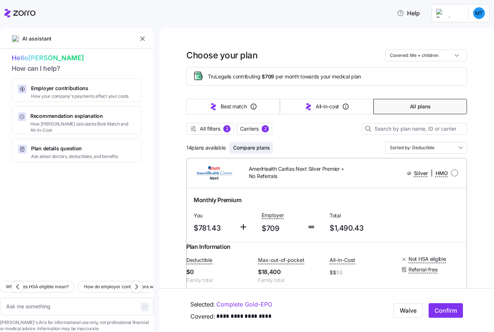
click at [239, 147] on span "Compare plans" at bounding box center [251, 147] width 37 height 7
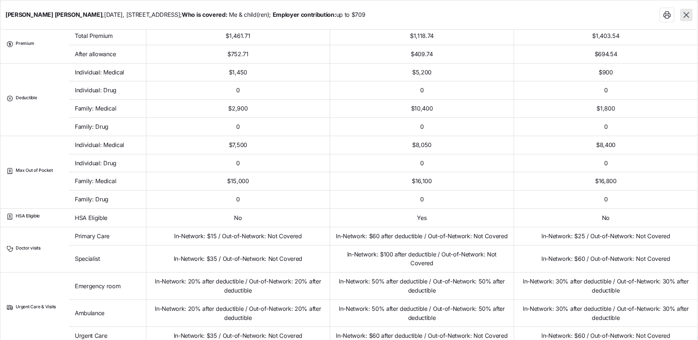
scroll to position [146, 0]
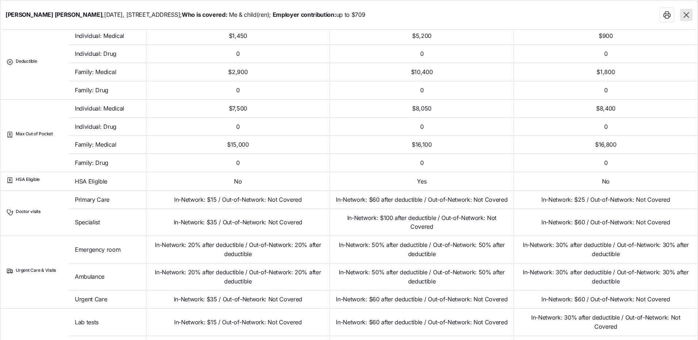
click at [348, 222] on span "In-Network: $100 after deductible / Out-of-Network: Not Covered" at bounding box center [422, 223] width 172 height 18
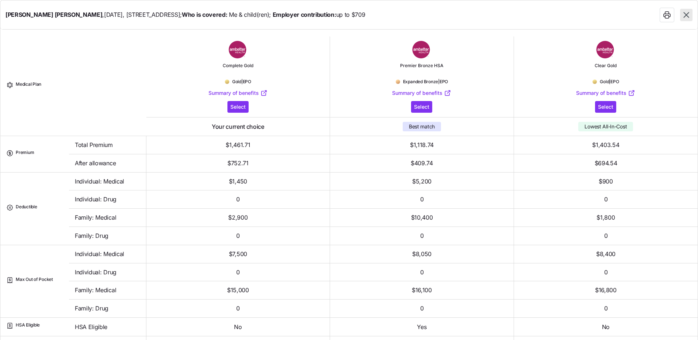
scroll to position [0, 0]
click at [330, 233] on td "0" at bounding box center [422, 236] width 184 height 18
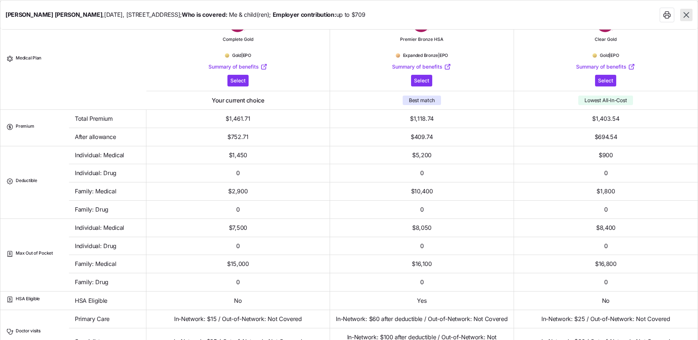
scroll to position [37, 0]
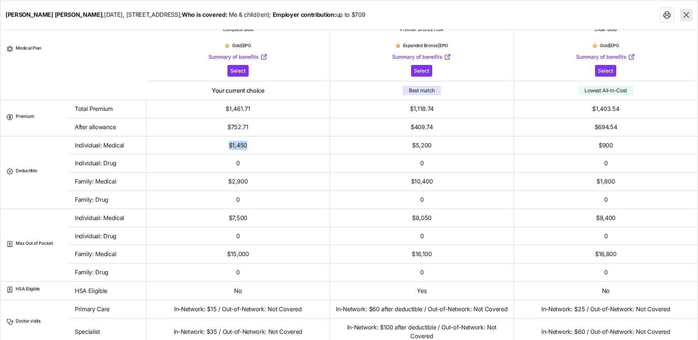
drag, startPoint x: 241, startPoint y: 147, endPoint x: 223, endPoint y: 149, distance: 18.1
click at [223, 149] on td "$1,450" at bounding box center [238, 146] width 184 height 18
click at [229, 148] on span "$1,450" at bounding box center [238, 145] width 18 height 9
drag, startPoint x: 242, startPoint y: 147, endPoint x: 221, endPoint y: 148, distance: 21.2
click at [221, 148] on td "$1,450" at bounding box center [238, 146] width 184 height 18
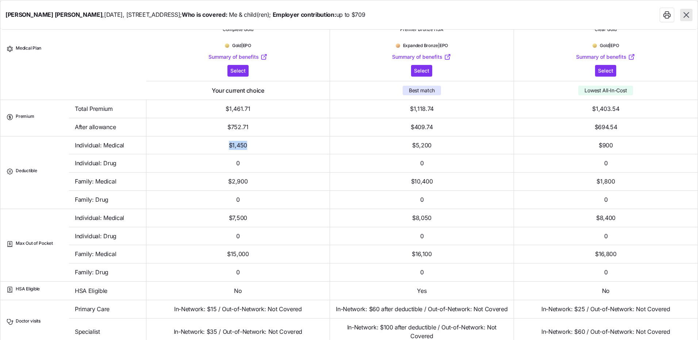
drag, startPoint x: 221, startPoint y: 148, endPoint x: 226, endPoint y: 147, distance: 4.9
click at [229, 147] on span "$1,450" at bounding box center [238, 145] width 18 height 9
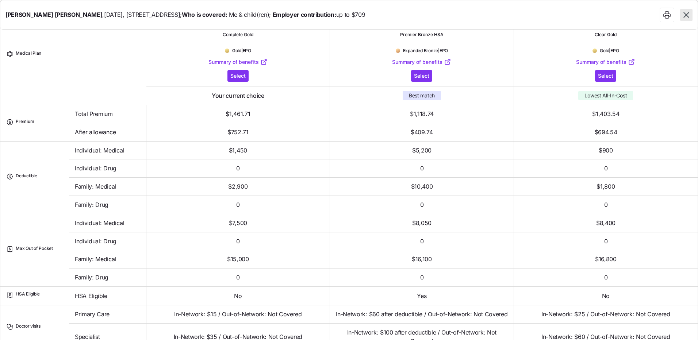
scroll to position [73, 0]
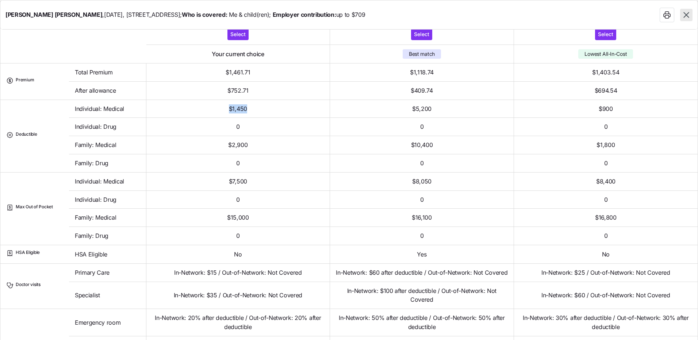
drag, startPoint x: 240, startPoint y: 110, endPoint x: 221, endPoint y: 111, distance: 19.0
click at [221, 111] on td "$1,450" at bounding box center [238, 109] width 184 height 18
drag, startPoint x: 221, startPoint y: 111, endPoint x: 219, endPoint y: 122, distance: 11.2
click at [219, 122] on td "0" at bounding box center [238, 127] width 184 height 18
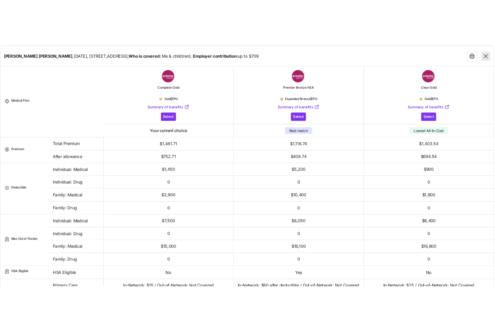
scroll to position [0, 0]
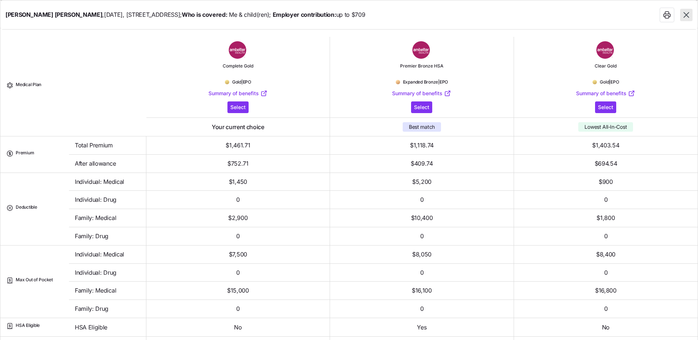
type textarea "x"
